Goal: Navigation & Orientation: Find specific page/section

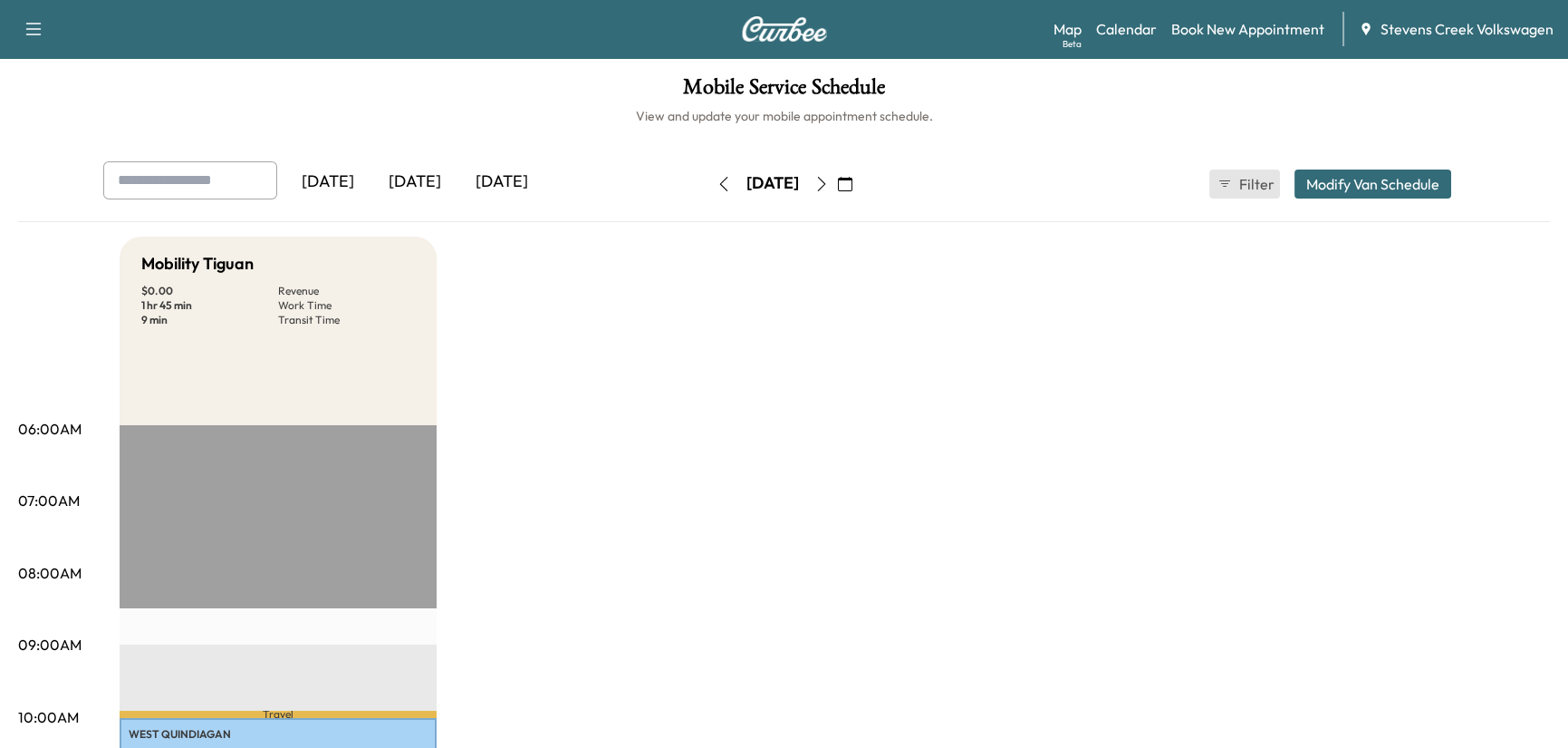
click at [1233, 182] on button "Filter" at bounding box center [1244, 184] width 71 height 29
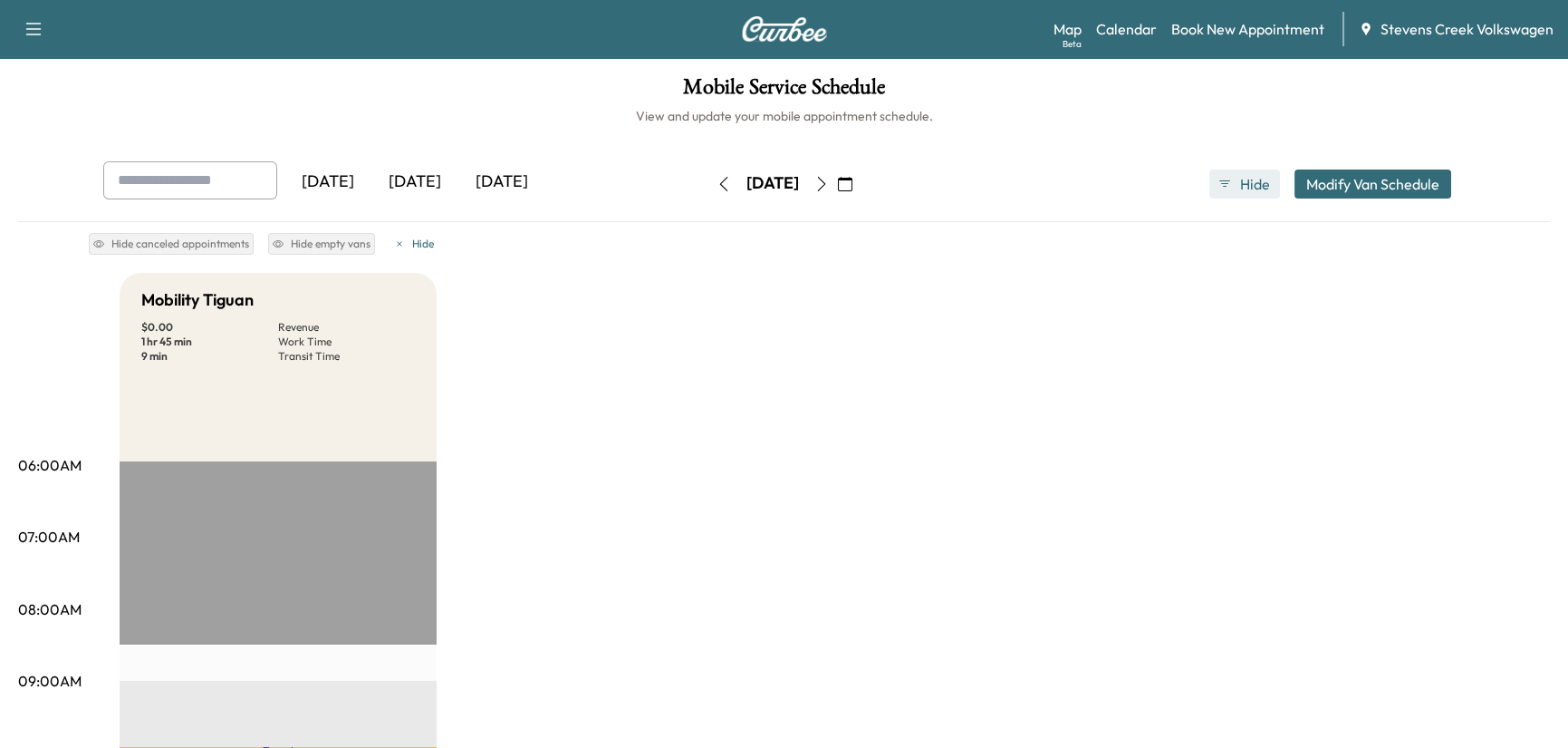
click at [1234, 182] on button "Hide" at bounding box center [1244, 184] width 71 height 29
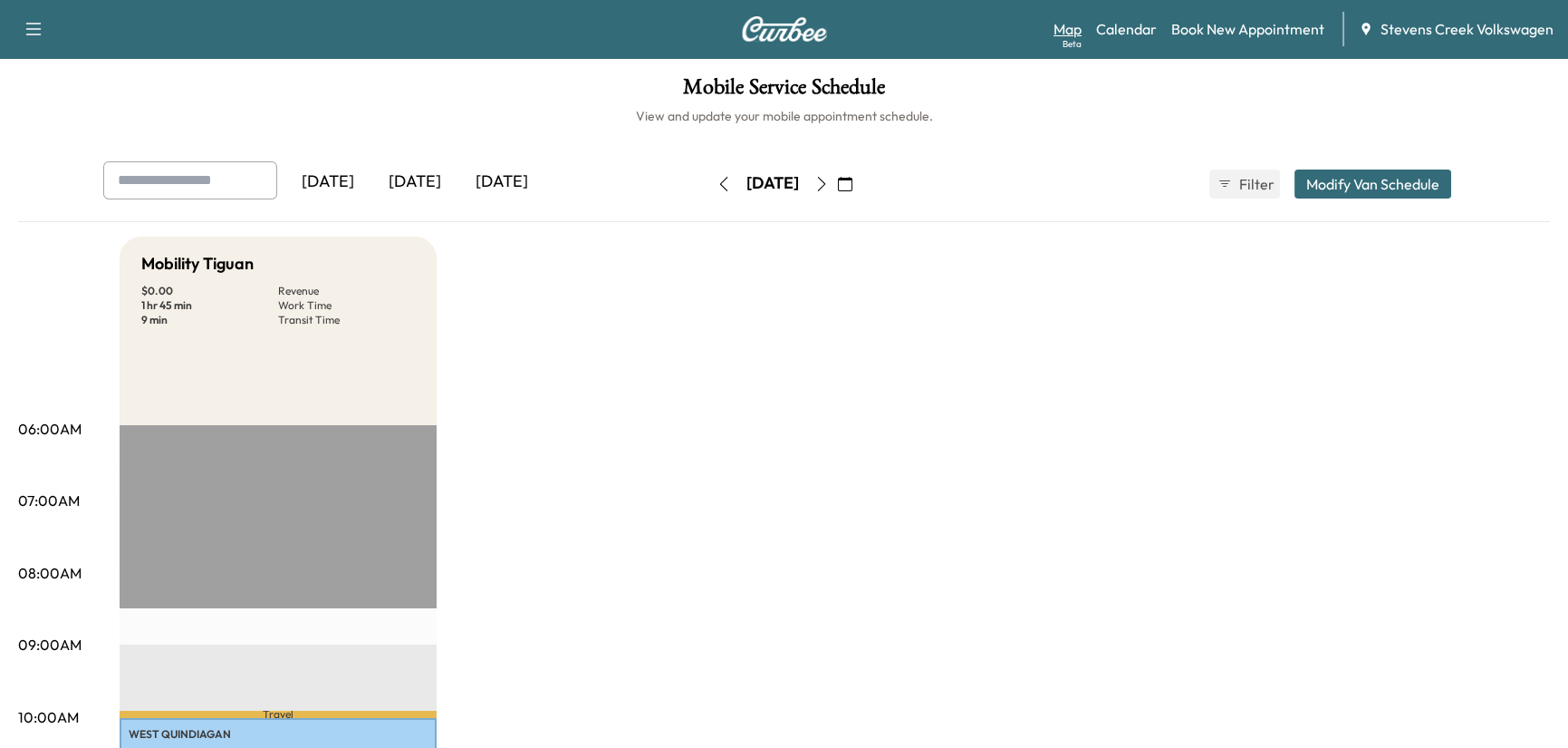
click at [1064, 27] on link "Map Beta" at bounding box center [1068, 28] width 28 height 22
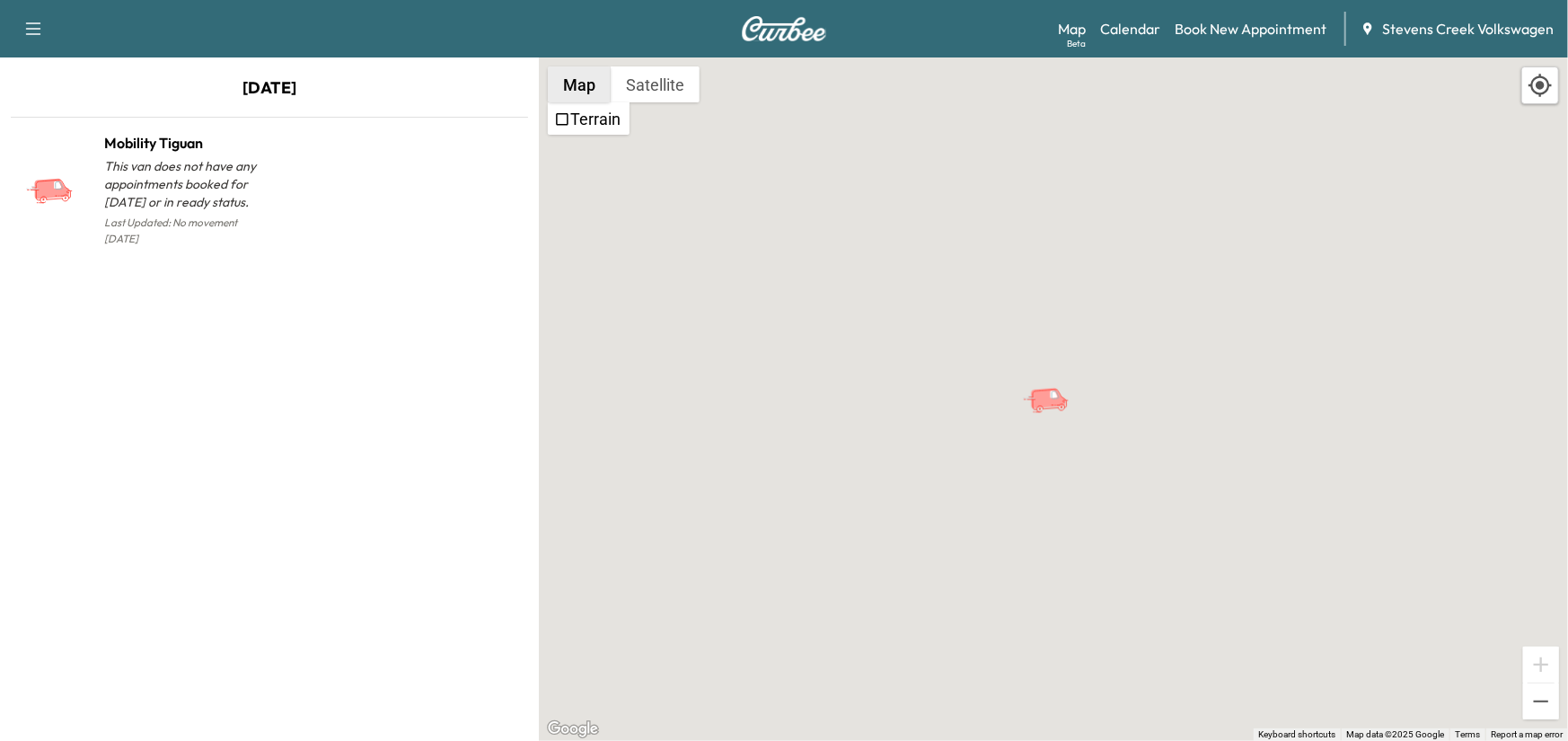
click at [591, 85] on button "Map" at bounding box center [579, 85] width 63 height 36
click at [39, 29] on icon "button" at bounding box center [33, 28] width 22 height 22
click at [823, 226] on div "To activate drag with keyboard, press Alt + Enter. Once in keyboard drag state,…" at bounding box center [1054, 399] width 1030 height 684
click at [1143, 32] on link "Calendar" at bounding box center [1130, 28] width 60 height 22
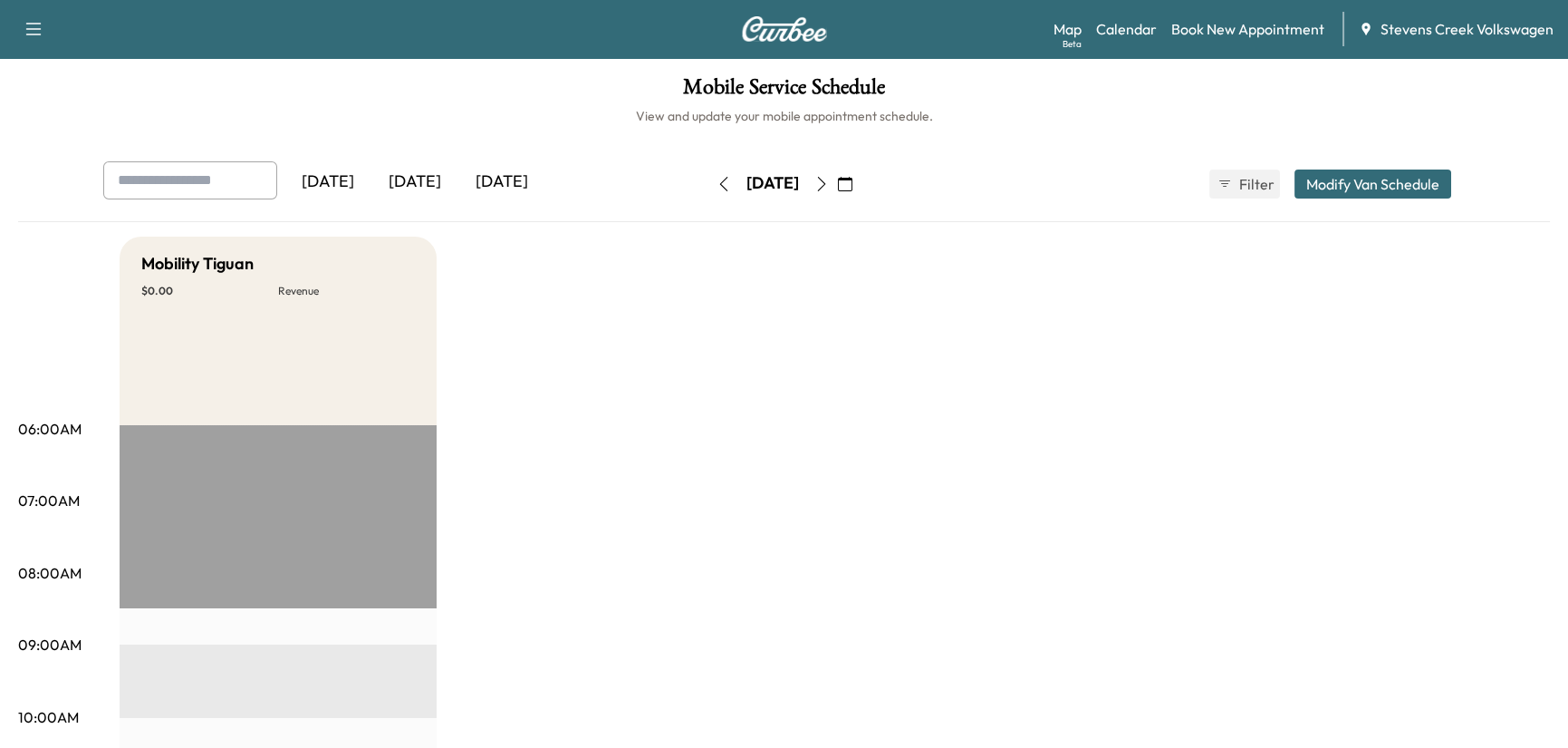
click at [498, 181] on div "[DATE]" at bounding box center [502, 182] width 87 height 42
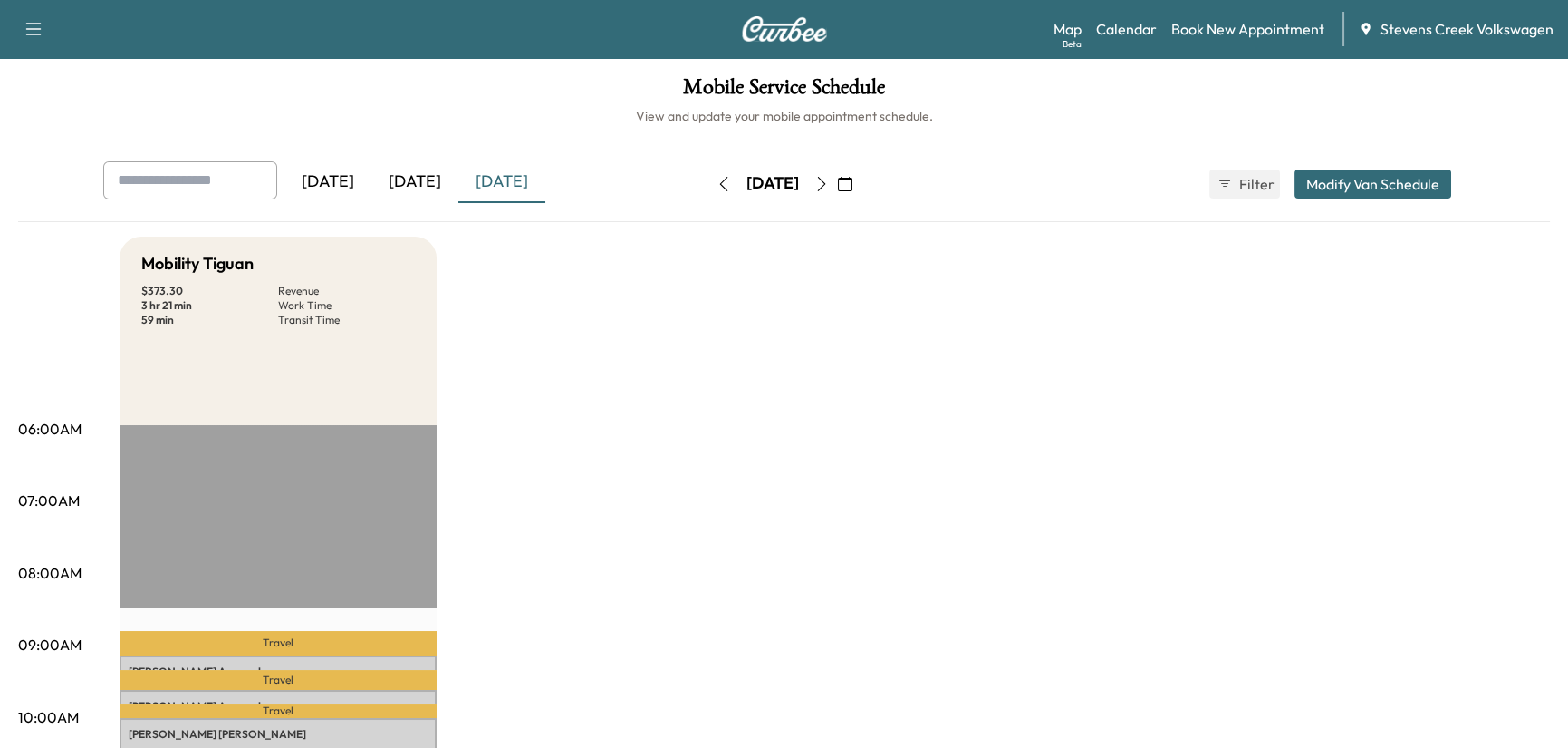
click at [424, 190] on div "[DATE]" at bounding box center [415, 182] width 87 height 42
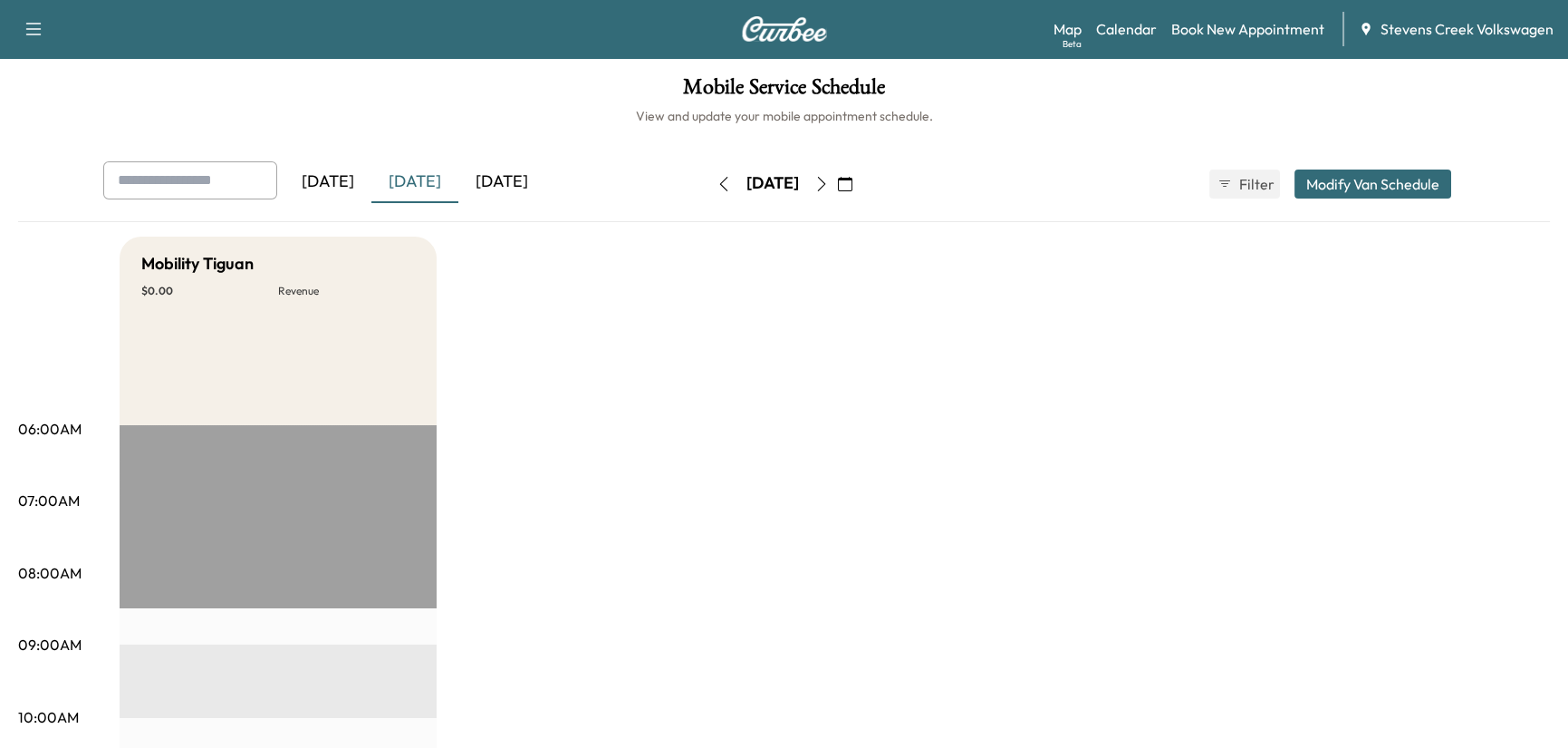
click at [500, 167] on div "[DATE]" at bounding box center [502, 182] width 87 height 42
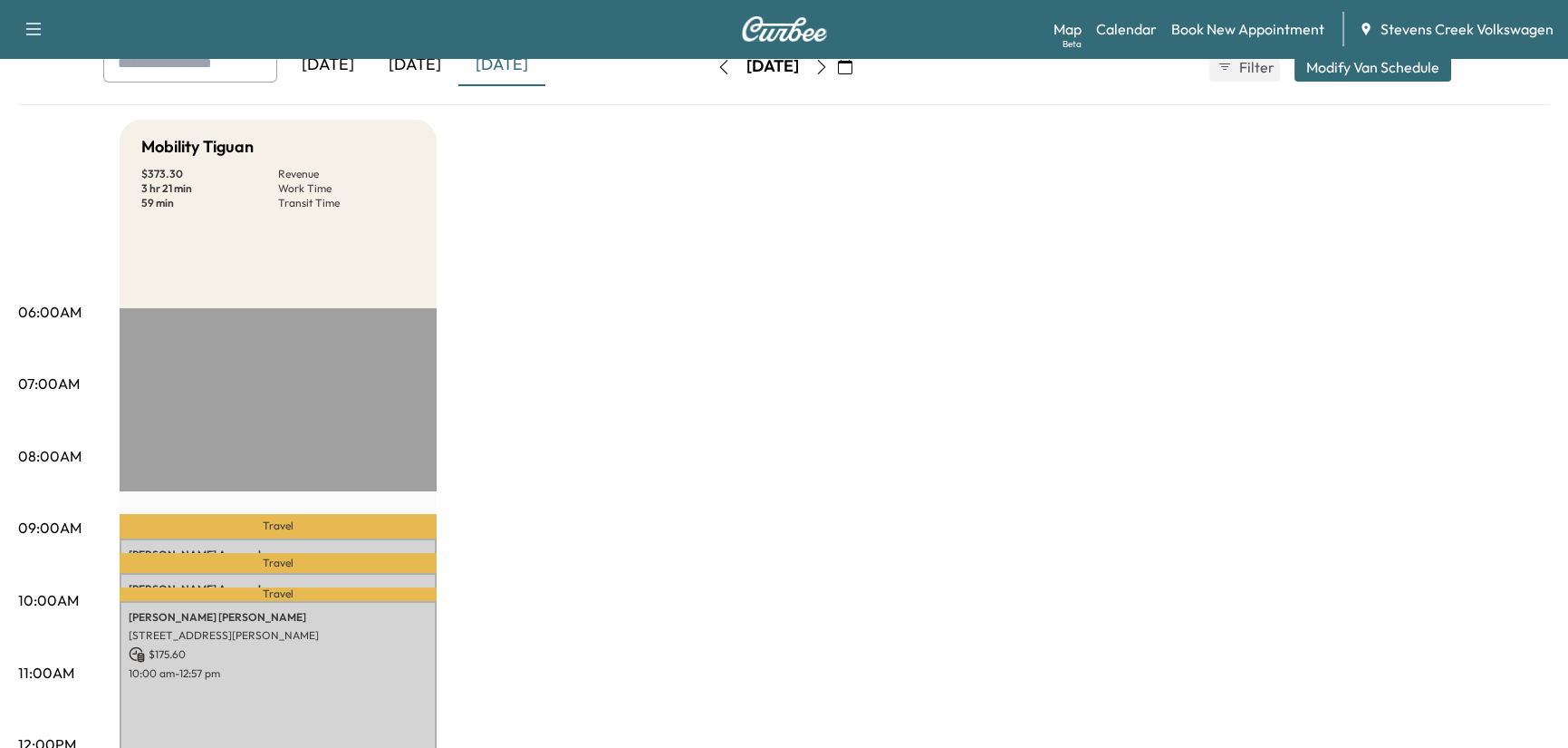
scroll to position [151, 0]
